Goal: Transaction & Acquisition: Purchase product/service

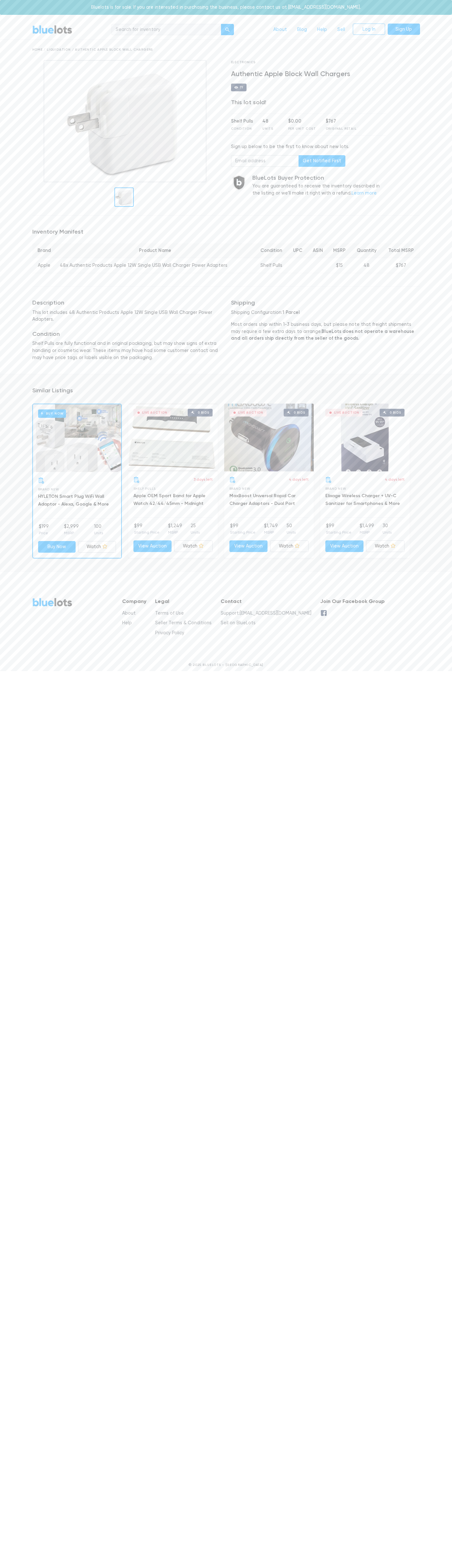
click at [77, 433] on div "Buy Now" at bounding box center [77, 438] width 88 height 68
click at [239, 7] on div "Bluelots is for sale. If you are interested in purchasing the business, please …" at bounding box center [226, 7] width 452 height 15
click at [449, 168] on div "BlueLots About Blog Help Sell Log In Sign Up Home / Liquidation / Authentic App…" at bounding box center [226, 348] width 452 height 657
click at [62, 677] on html "Bluelots is for sale. If you are interested in purchasing the business, please …" at bounding box center [226, 338] width 452 height 677
click at [5, 677] on html "Bluelots is for sale. If you are interested in purchasing the business, please …" at bounding box center [226, 338] width 452 height 677
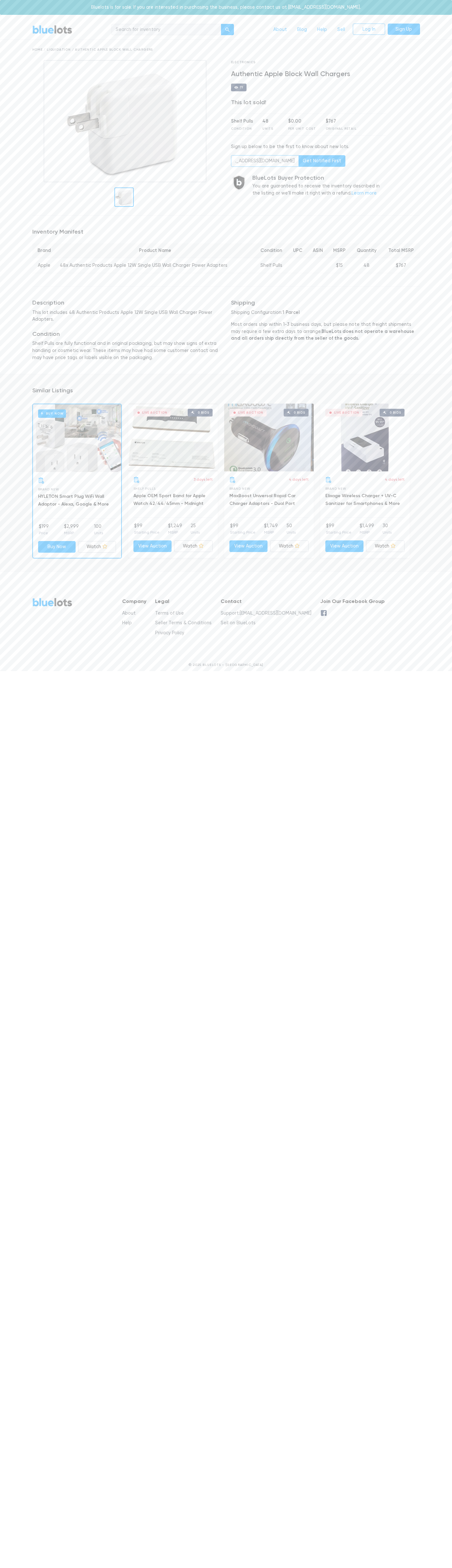
scroll to position [0, 26]
type input "[EMAIL_ADDRESS][DOMAIN_NAME]"
click at [31, 17] on body "Bluelots is for sale. If you are interested in purchasing the business, please …" at bounding box center [226, 338] width 452 height 677
click at [450, 344] on div "BlueLots About Blog Help Sell Log In Sign Up Home / Liquidation / Authentic App…" at bounding box center [226, 348] width 452 height 657
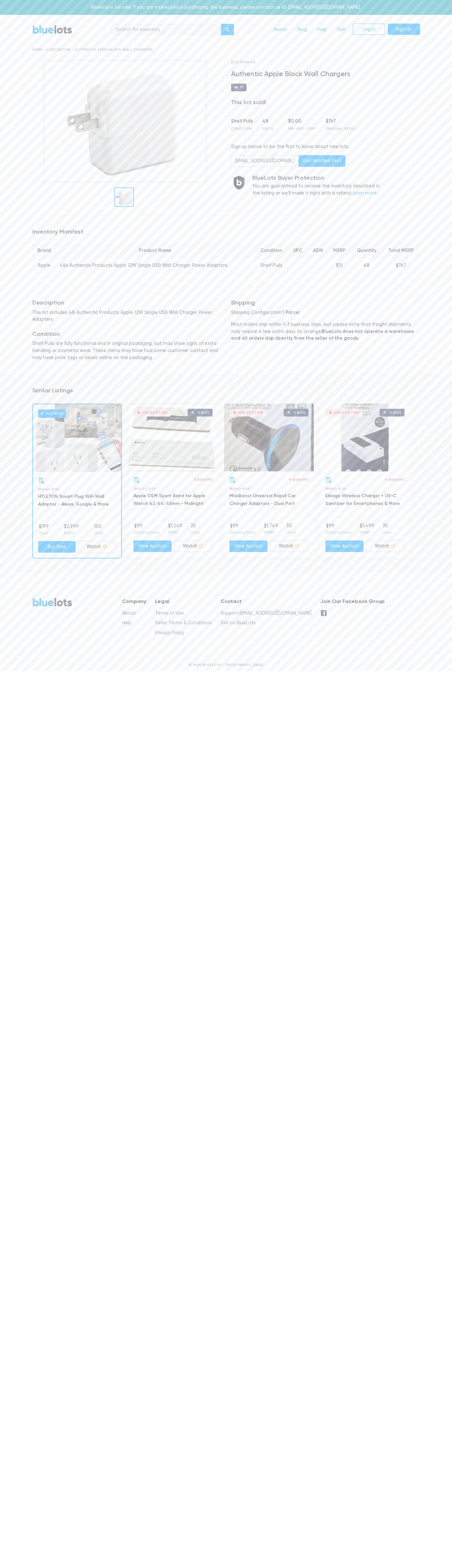
click at [231, 677] on html "Bluelots is for sale. If you are interested in purchasing the business, please …" at bounding box center [226, 338] width 452 height 677
click at [2, 214] on div "BlueLots About Blog Help Sell Log In Sign Up Home / Liquidation / Authentic App…" at bounding box center [226, 348] width 452 height 657
type input "[EMAIL_ADDRESS][DOMAIN_NAME]"
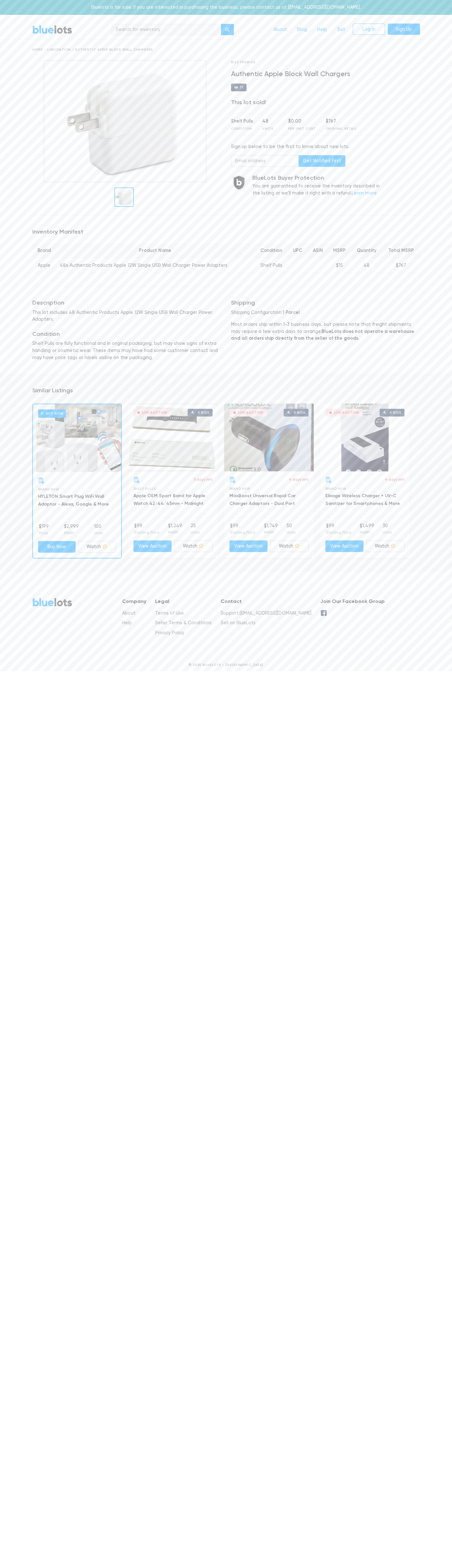
click at [242, 125] on div "Shelf Pulls" at bounding box center [242, 121] width 22 height 7
click at [127, 309] on p "This lot includes 48 Authentic Products Apple 12W Single USB Wall Charger Power…" at bounding box center [127, 316] width 189 height 14
click at [173, 477] on div "3 days left" at bounding box center [173, 480] width 79 height 7
click at [152, 411] on div "Live Auction" at bounding box center [155, 412] width 26 height 3
click at [248, 411] on div "Live Auction" at bounding box center [251, 412] width 26 height 3
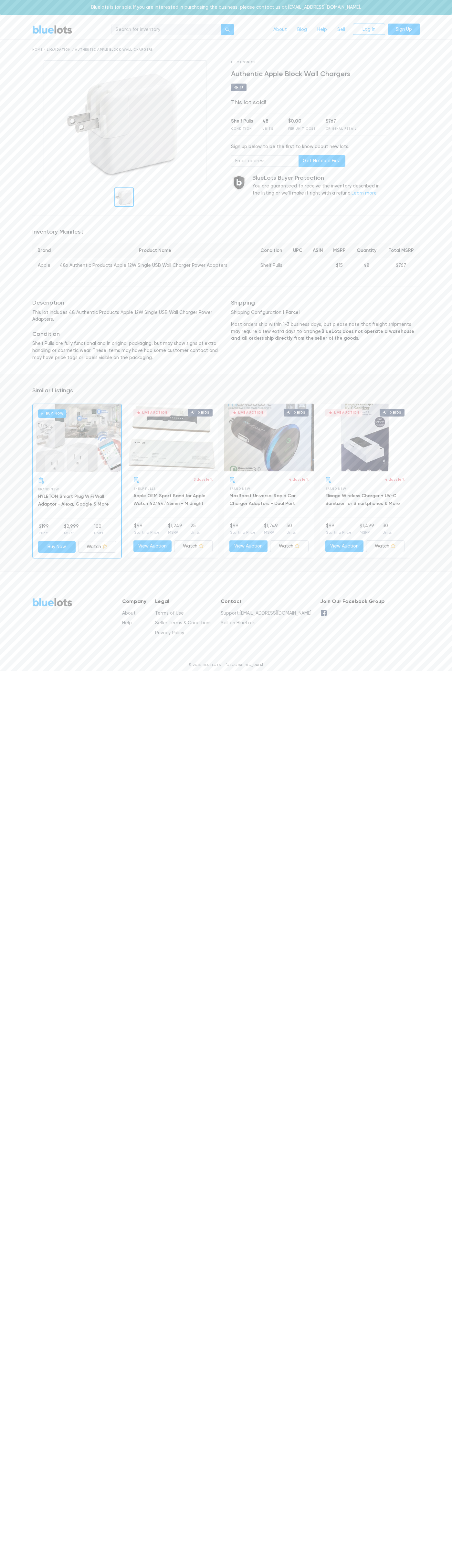
click at [344, 411] on div "Live Auction" at bounding box center [347, 412] width 26 height 3
click at [44, 524] on li "$199 Price" at bounding box center [44, 529] width 10 height 13
click at [147, 523] on li "$99 Starting Price" at bounding box center [147, 528] width 26 height 13
click at [271, 523] on li "$1,749 MSRP" at bounding box center [270, 528] width 14 height 13
click at [367, 523] on li "$1,499 MSRP" at bounding box center [367, 528] width 15 height 13
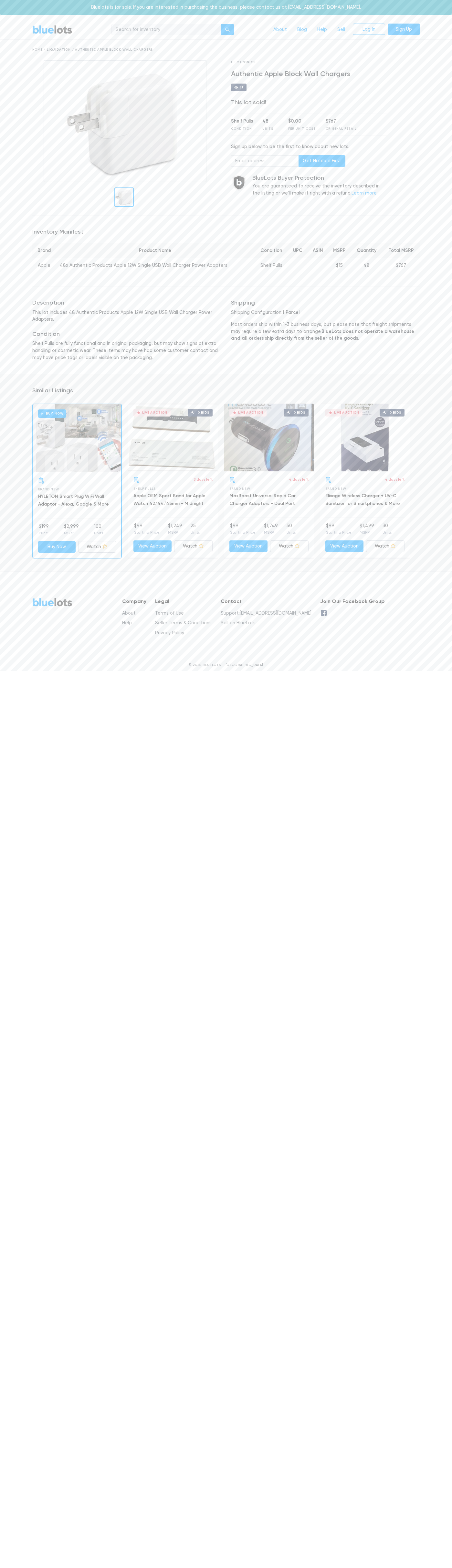
click at [77, 433] on div "Buy Now" at bounding box center [77, 438] width 88 height 68
click at [404, 29] on link "Sign Up" at bounding box center [403, 29] width 32 height 12
click at [427, 581] on footer "BlueLots Company About Help Legal Terms of Use Seller Terms & Conditions Privac…" at bounding box center [226, 624] width 452 height 105
click at [69, 677] on html "Bluelots is for sale. If you are interested in purchasing the business, please …" at bounding box center [226, 338] width 452 height 677
click at [1, 677] on html "Bluelots is for sale. If you are interested in purchasing the business, please …" at bounding box center [226, 338] width 452 height 677
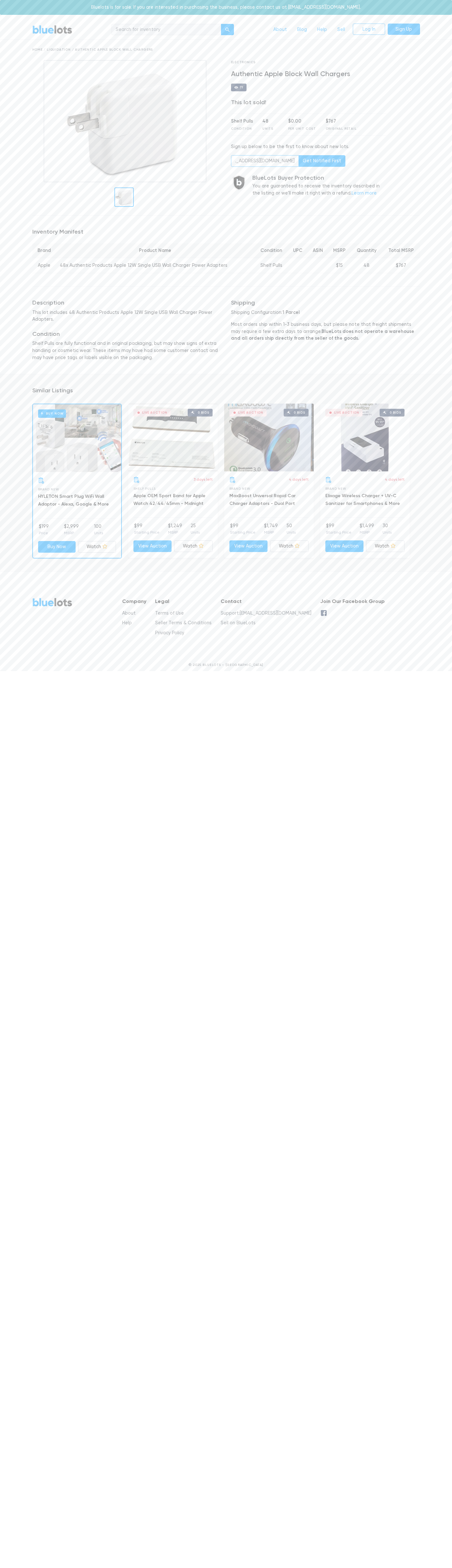
type input "[EMAIL_ADDRESS][DOMAIN_NAME]"
click at [365, 28] on link "Log In" at bounding box center [369, 29] width 32 height 12
click at [451, 677] on html "Bluelots is for sale. If you are interested in purchasing the business, please …" at bounding box center [226, 338] width 452 height 677
click at [105, 677] on html "Bluelots is for sale. If you are interested in purchasing the business, please …" at bounding box center [226, 338] width 452 height 677
click at [9, 677] on html "Bluelots is for sale. If you are interested in purchasing the business, please …" at bounding box center [226, 338] width 452 height 677
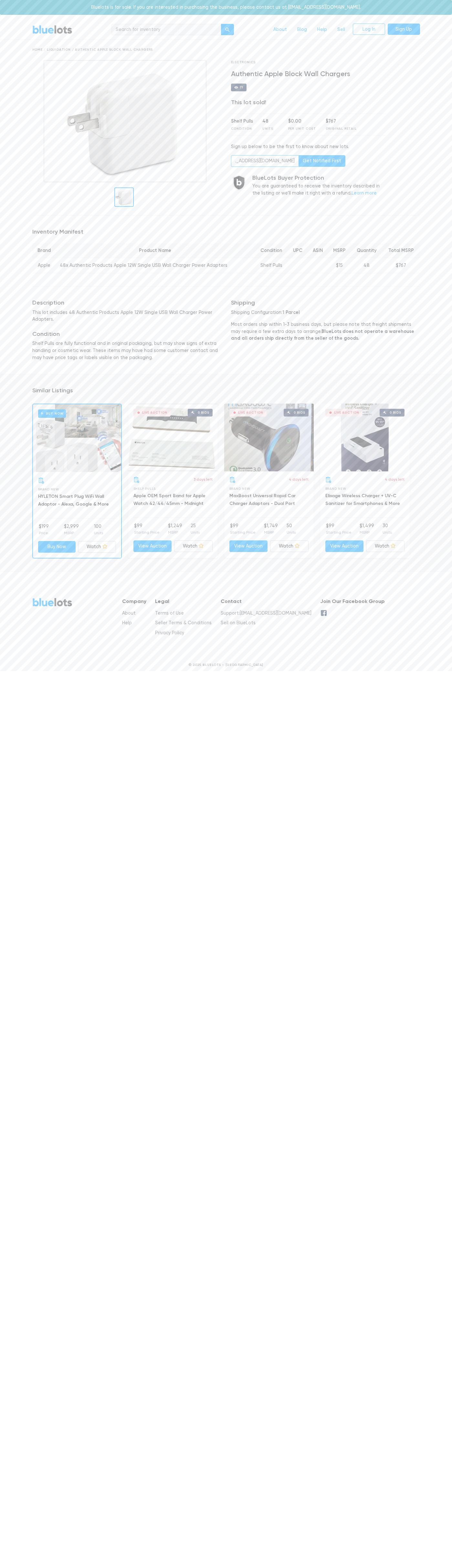
scroll to position [0, 26]
type input "johnsmith006@storebotmail.joonix.net"
click at [252, 21] on nav "BlueLots About Blog Help Sell Log In Sign Up" at bounding box center [226, 30] width 452 height 19
click at [429, 677] on html "Bluelots is for sale. If you are interested in purchasing the business, please …" at bounding box center [226, 338] width 452 height 677
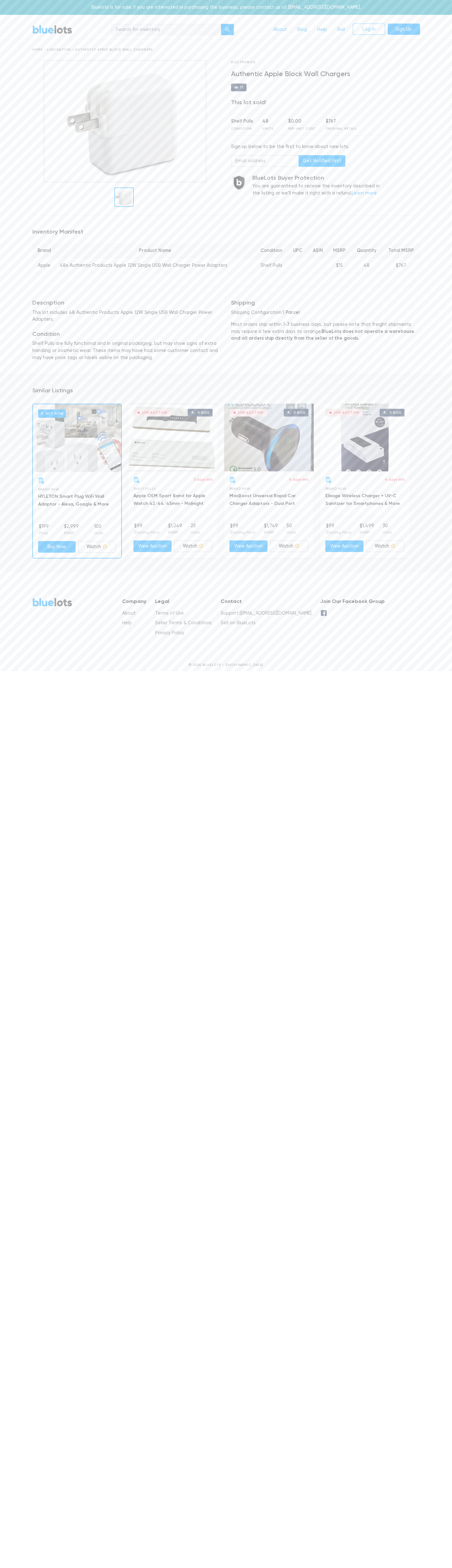
click at [424, 677] on html "Bluelots is for sale. If you are interested in purchasing the business, please …" at bounding box center [226, 338] width 452 height 677
click at [15, 677] on html "Bluelots is for sale. If you are interested in purchasing the business, please …" at bounding box center [226, 338] width 452 height 677
